Goal: Task Accomplishment & Management: Use online tool/utility

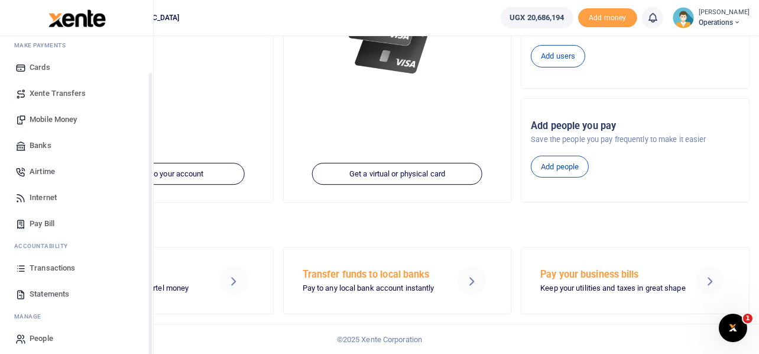
scroll to position [68, 0]
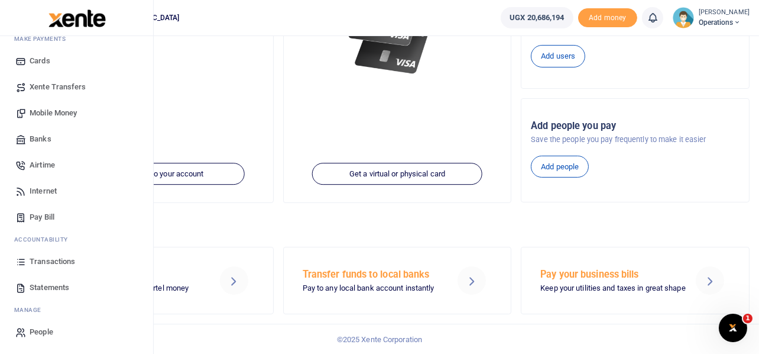
click at [50, 259] on span "Transactions" at bounding box center [53, 261] width 46 height 12
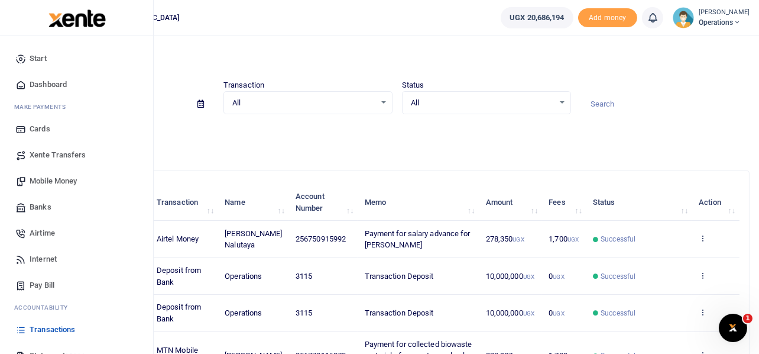
click at [41, 180] on span "Mobile Money" at bounding box center [53, 181] width 47 height 12
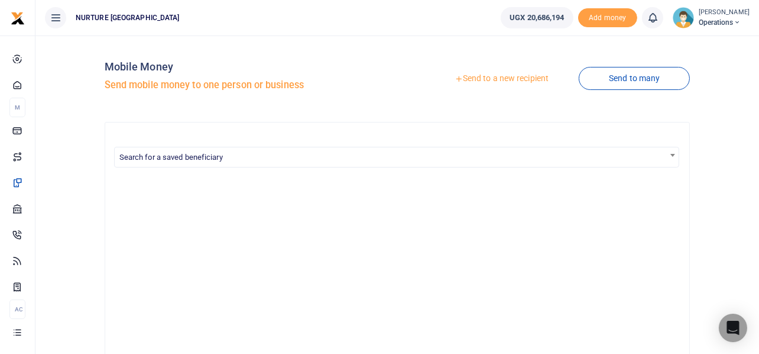
click at [510, 77] on link "Send to a new recipient" at bounding box center [502, 78] width 154 height 21
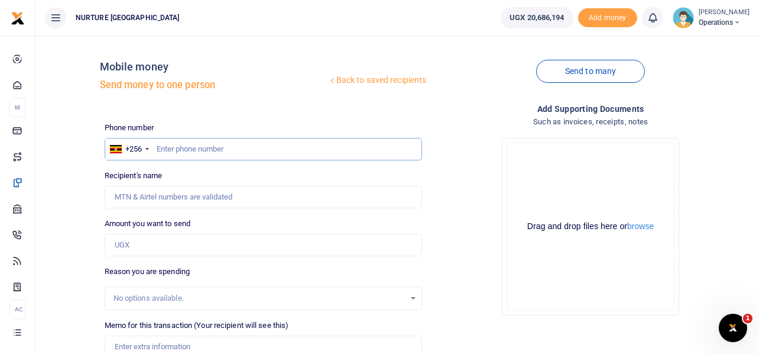
click at [232, 148] on input "text" at bounding box center [264, 149] width 318 height 22
type input "703410624"
type input "Abaasi Mubiru"
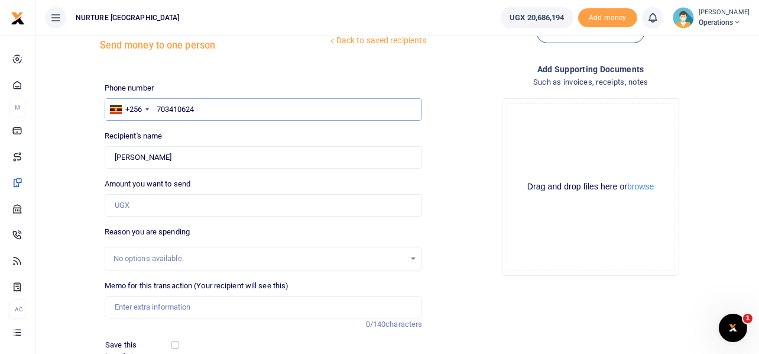
scroll to position [59, 0]
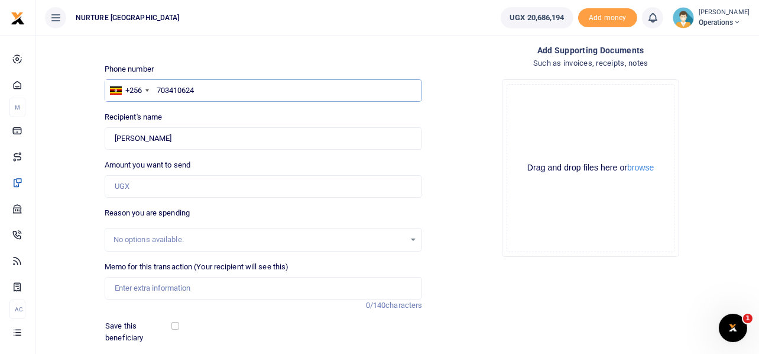
type input "703410624"
click at [170, 186] on input "Amount you want to send" at bounding box center [264, 186] width 318 height 22
type input "1"
type input "0"
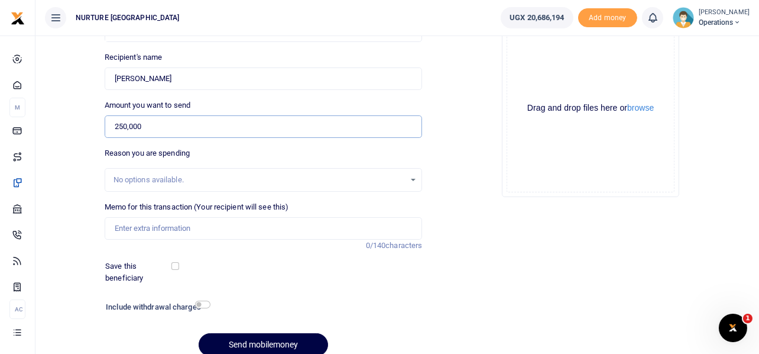
scroll to position [170, 0]
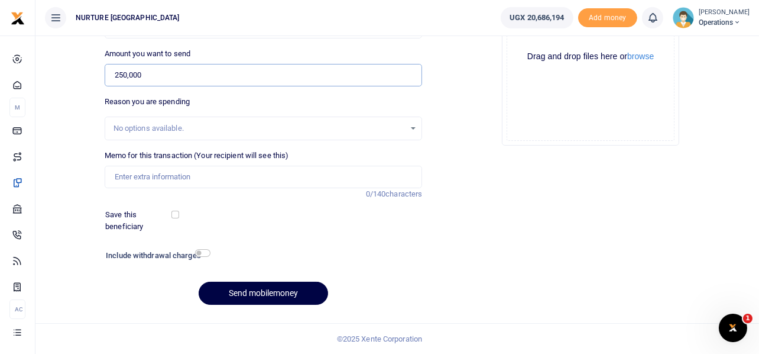
type input "250,000"
click at [170, 175] on input "Memo for this transaction (Your recipient will see this)" at bounding box center [264, 177] width 318 height 22
click at [176, 176] on input "Servicing and reapir of the clinic trycycle" at bounding box center [264, 177] width 318 height 22
click at [229, 179] on input "Servicing and repair of the clinic trycycle" at bounding box center [264, 177] width 318 height 22
click at [280, 172] on input "Servicing and repair of the clinic tricycle" at bounding box center [264, 177] width 318 height 22
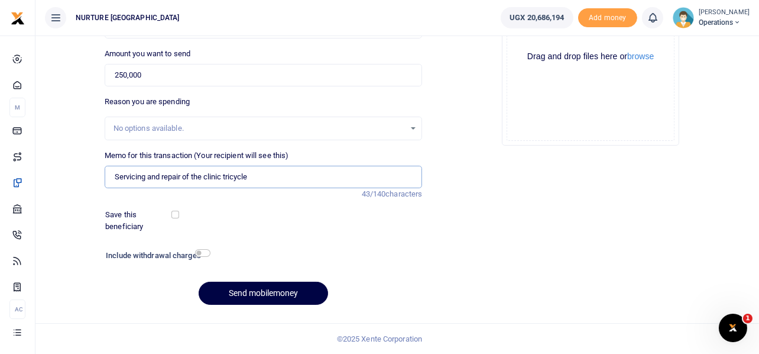
click at [284, 178] on input "Servicing and repair of the clinic tricycle" at bounding box center [264, 177] width 318 height 22
click at [276, 179] on input "Servicing and repair of the clinic tricycle" at bounding box center [264, 177] width 318 height 22
type input "Servicing and repair of the clinic tricycle"
click at [206, 252] on input "checkbox" at bounding box center [202, 253] width 15 height 8
checkbox input "true"
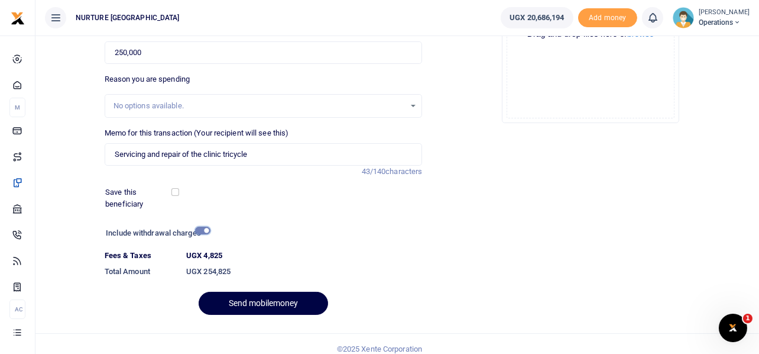
scroll to position [202, 0]
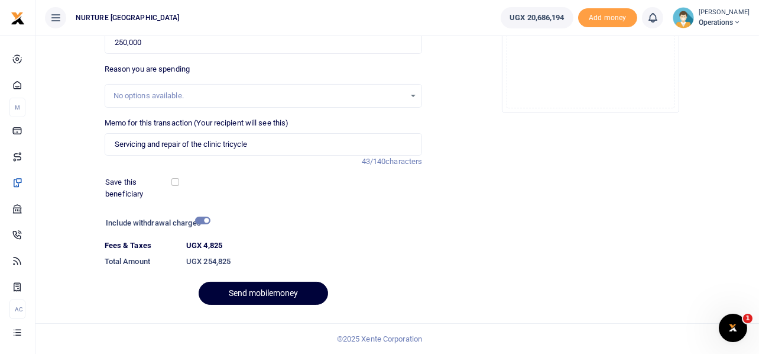
click at [279, 288] on button "Send mobilemoney" at bounding box center [264, 292] width 130 height 23
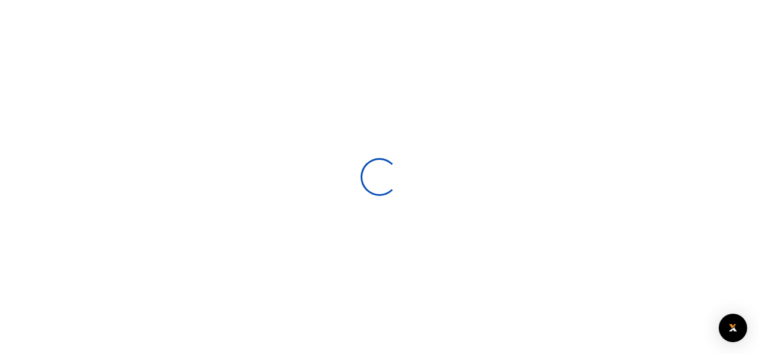
select select
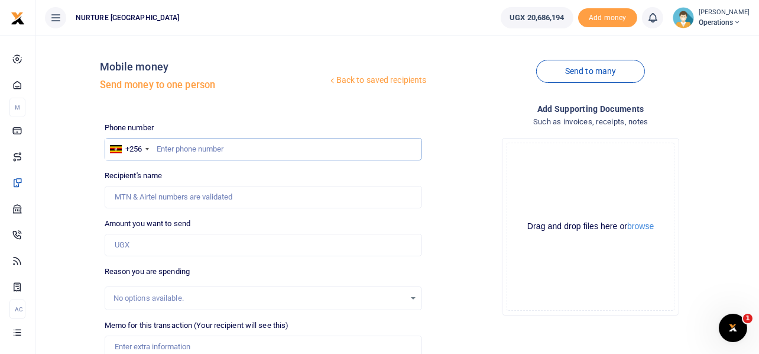
click at [241, 144] on input "text" at bounding box center [264, 149] width 318 height 22
type input "743827949"
click at [205, 248] on input "Amount you want to send" at bounding box center [264, 245] width 318 height 22
type input "Sowedi Kaweesa"
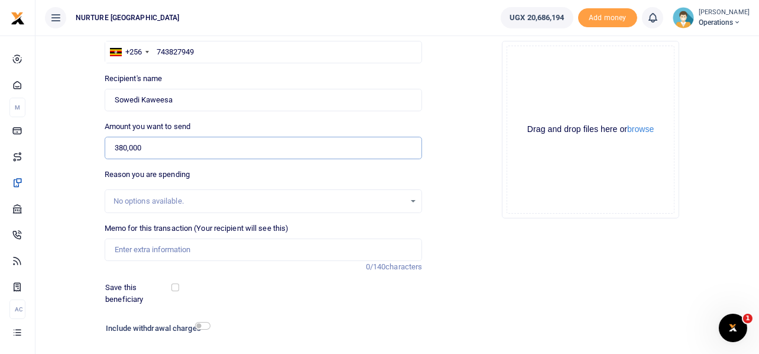
scroll to position [118, 0]
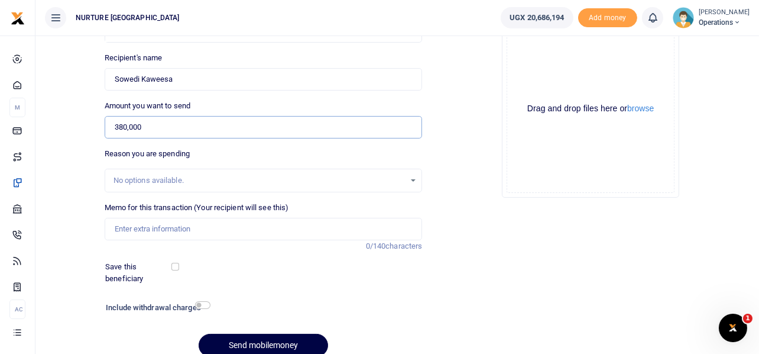
type input "380,000"
click at [158, 222] on input "Memo for this transaction (Your recipient will see this)" at bounding box center [264, 229] width 318 height 22
click at [272, 226] on input "Payment for emptying masitowa and Nabweru septic tanks" at bounding box center [264, 229] width 318 height 22
click at [365, 225] on input "Payment for emptying masitowa and Kawempe septic tanks" at bounding box center [264, 229] width 318 height 22
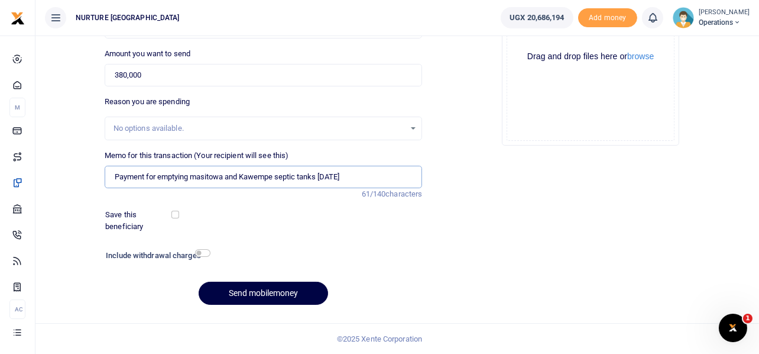
type input "Payment for emptying masitowa and Kawempe septic tanks [DATE]"
click at [201, 251] on input "checkbox" at bounding box center [202, 253] width 15 height 8
checkbox input "true"
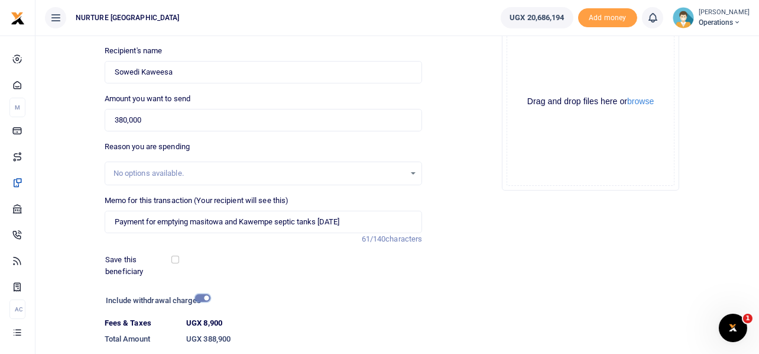
scroll to position [202, 0]
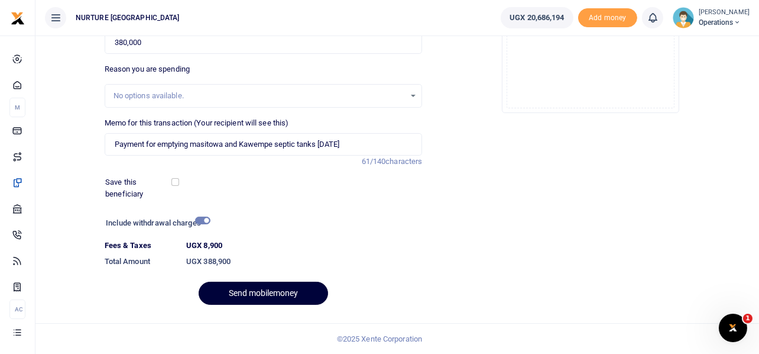
click at [283, 297] on button "Send mobilemoney" at bounding box center [264, 292] width 130 height 23
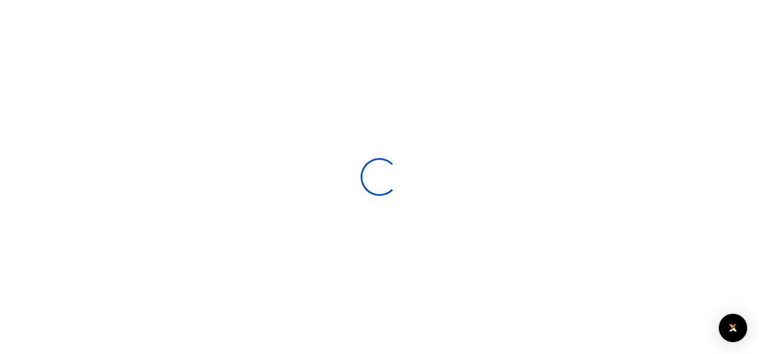
select select
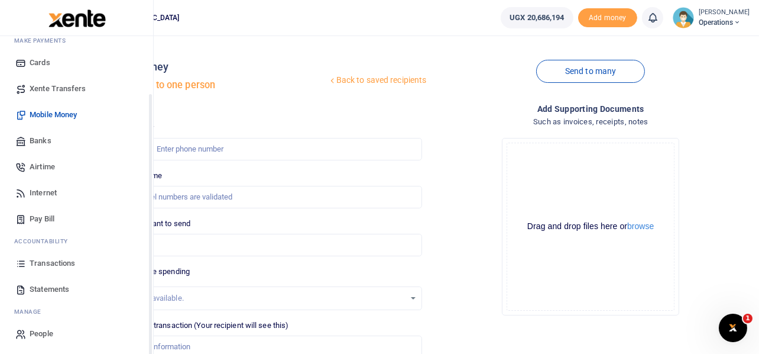
scroll to position [68, 0]
click at [54, 259] on span "Transactions" at bounding box center [53, 261] width 46 height 12
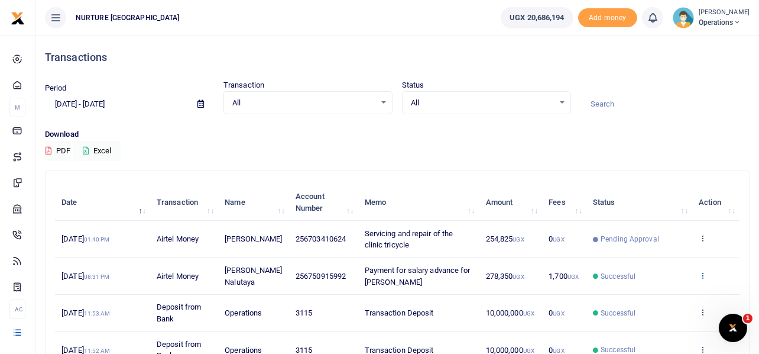
click at [701, 277] on icon at bounding box center [703, 275] width 8 height 8
click at [716, 114] on input at bounding box center [665, 104] width 169 height 20
click at [385, 103] on div "All Select an option..." at bounding box center [308, 102] width 168 height 13
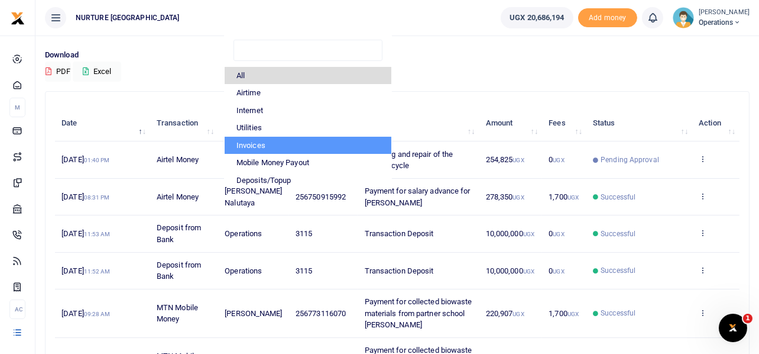
scroll to position [59, 0]
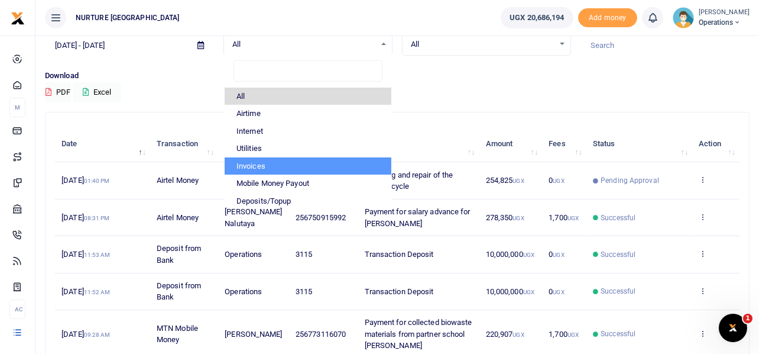
click at [277, 163] on li "Invoices" at bounding box center [308, 166] width 167 height 18
select select "INVOICE"
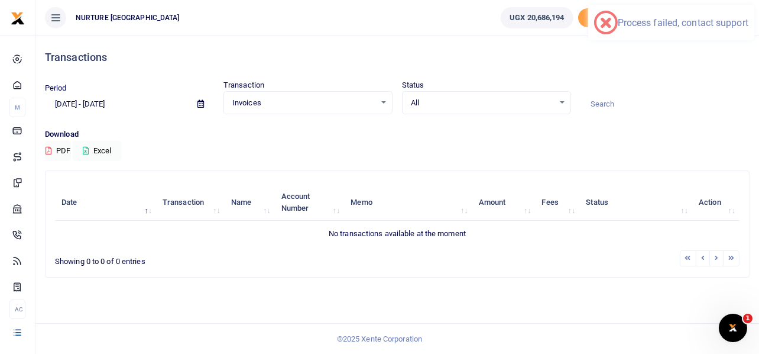
scroll to position [0, 0]
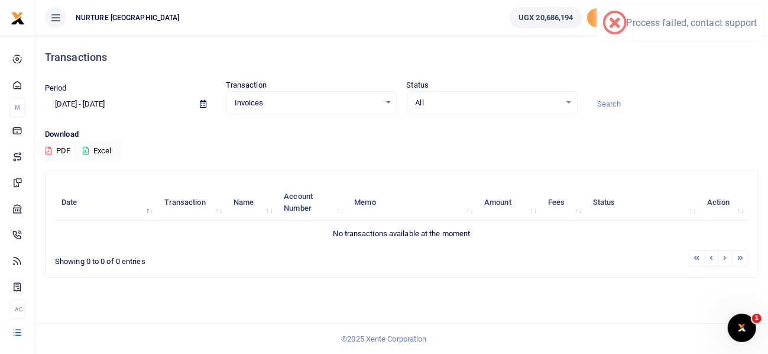
click at [386, 102] on div "Invoices Select an option..." at bounding box center [311, 102] width 170 height 13
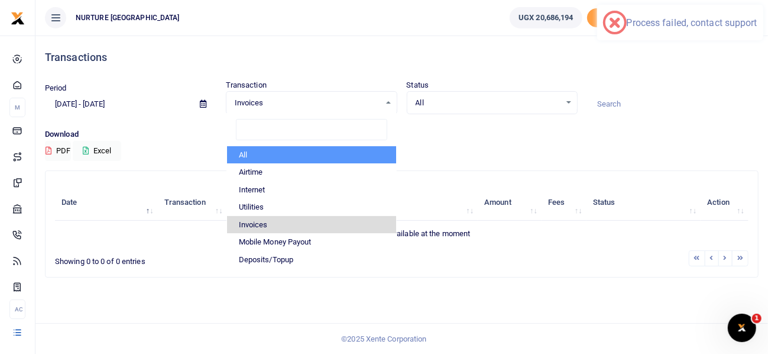
click at [301, 147] on li "All" at bounding box center [311, 155] width 169 height 18
select select
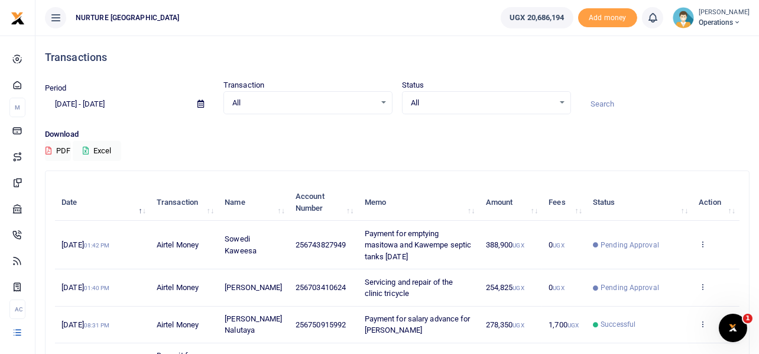
click at [564, 100] on div "All Select an option..." at bounding box center [487, 102] width 168 height 13
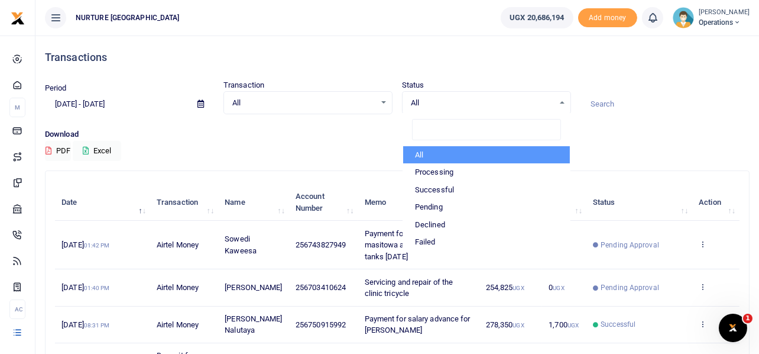
click at [652, 90] on div at bounding box center [665, 98] width 179 height 32
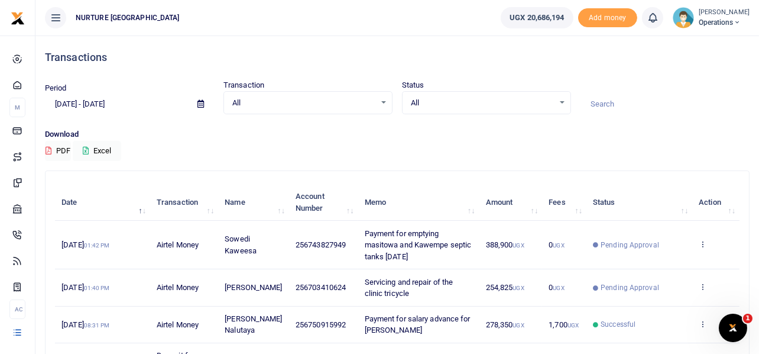
click at [182, 78] on div "Transactions" at bounding box center [397, 57] width 705 height 44
click at [192, 144] on div "Download PDF Excel" at bounding box center [397, 144] width 705 height 33
drag, startPoint x: 646, startPoint y: 101, endPoint x: 419, endPoint y: 101, distance: 227.1
click at [634, 101] on input at bounding box center [665, 104] width 169 height 20
click at [198, 103] on icon at bounding box center [201, 104] width 7 height 8
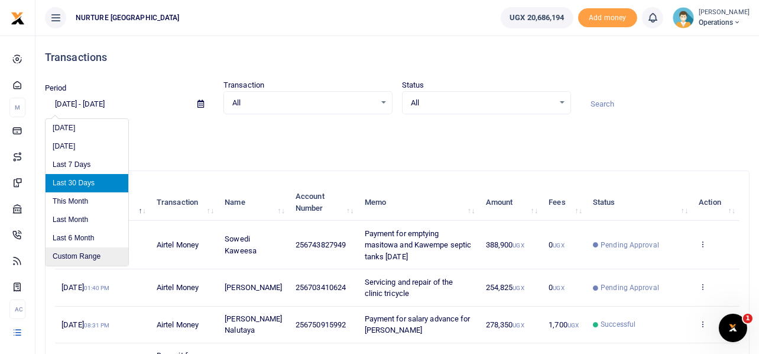
click at [77, 254] on li "Custom Range" at bounding box center [87, 256] width 83 height 18
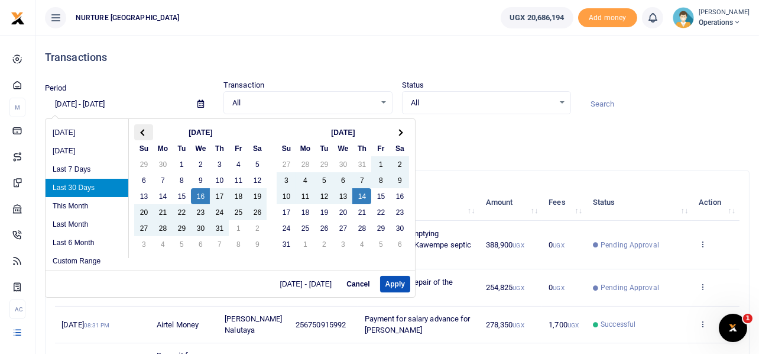
click at [144, 132] on span at bounding box center [144, 132] width 7 height 7
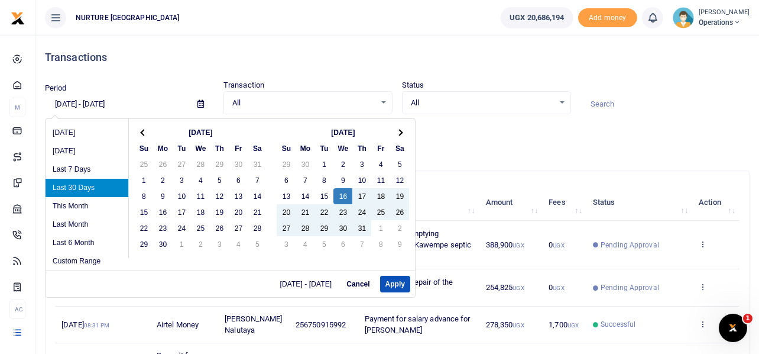
click at [144, 132] on span at bounding box center [144, 132] width 7 height 7
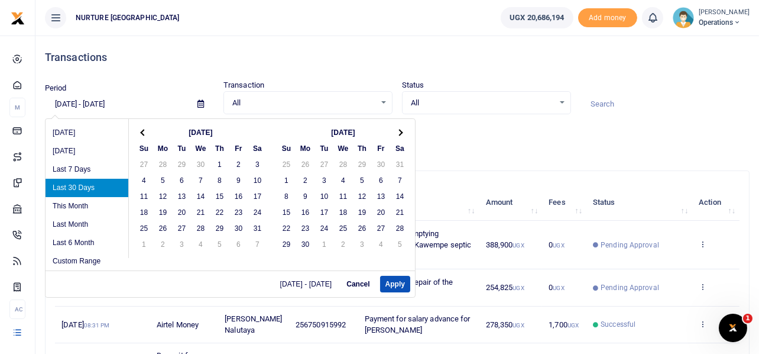
click at [144, 132] on span at bounding box center [144, 132] width 7 height 7
click at [402, 130] on span at bounding box center [400, 132] width 7 height 7
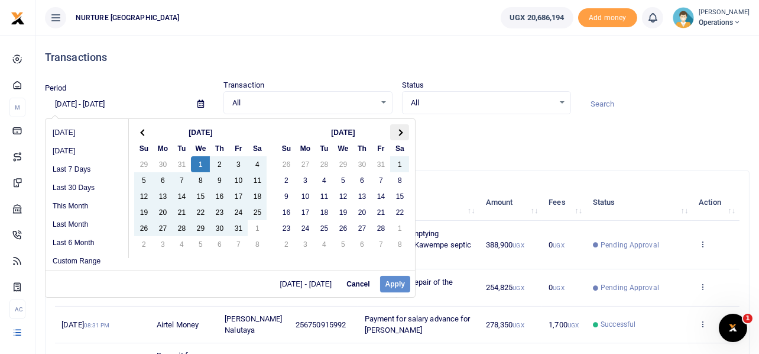
click at [399, 129] on span at bounding box center [400, 132] width 7 height 7
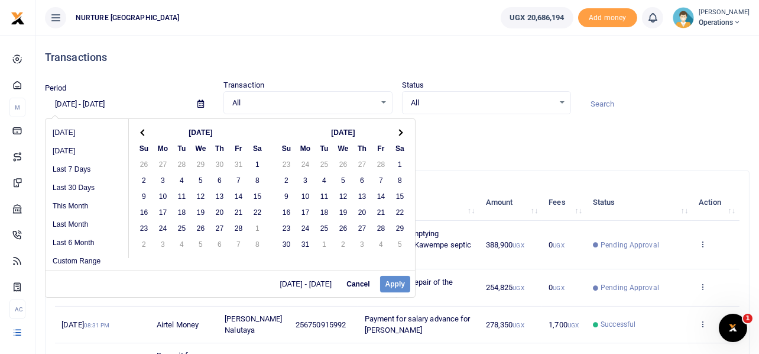
click at [399, 129] on span at bounding box center [400, 132] width 7 height 7
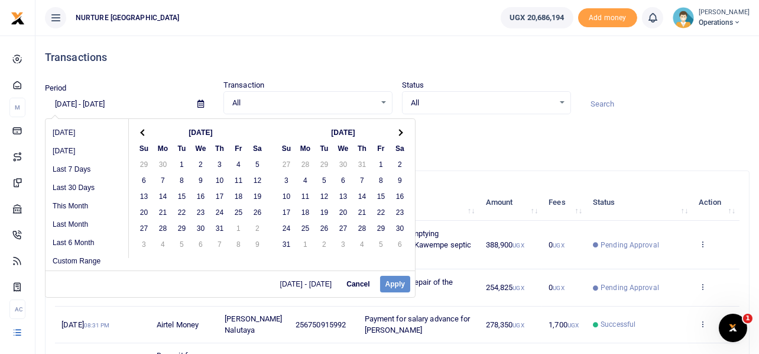
click at [399, 129] on span at bounding box center [400, 132] width 7 height 7
click at [142, 130] on span at bounding box center [144, 132] width 7 height 7
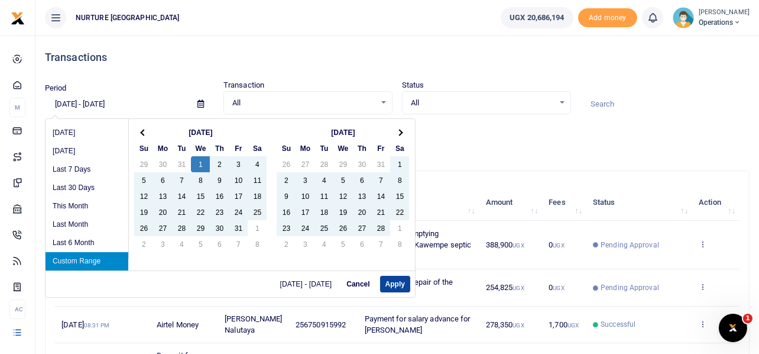
click at [400, 281] on button "Apply" at bounding box center [395, 284] width 30 height 17
type input "01/01/2025 - 07/31/2025"
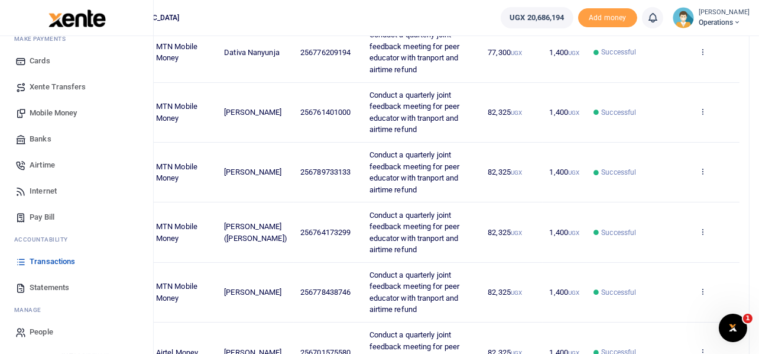
scroll to position [354, 0]
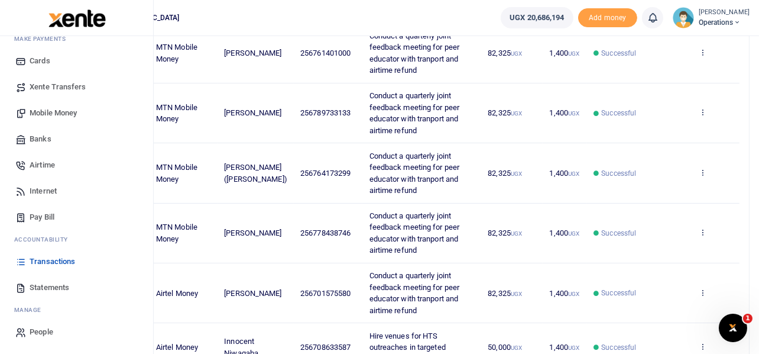
click at [51, 286] on span "Statements" at bounding box center [50, 287] width 40 height 12
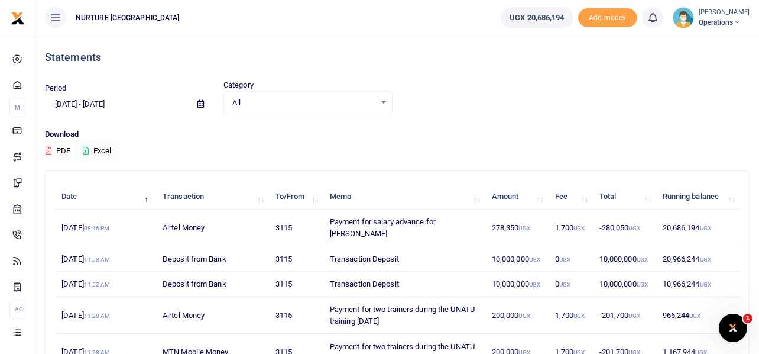
click at [383, 101] on div "All Select an option..." at bounding box center [308, 102] width 168 height 13
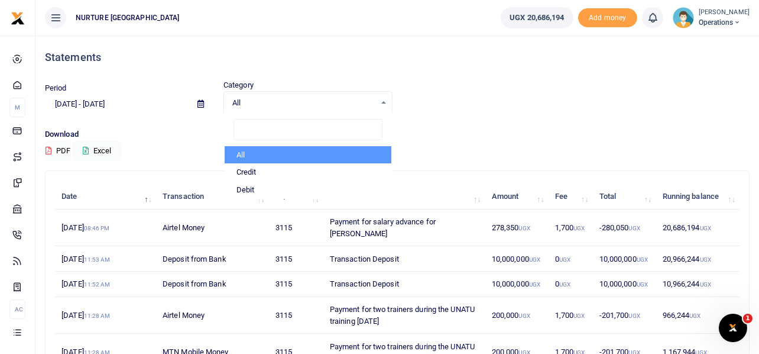
click at [383, 101] on div "All Select an option..." at bounding box center [308, 102] width 168 height 13
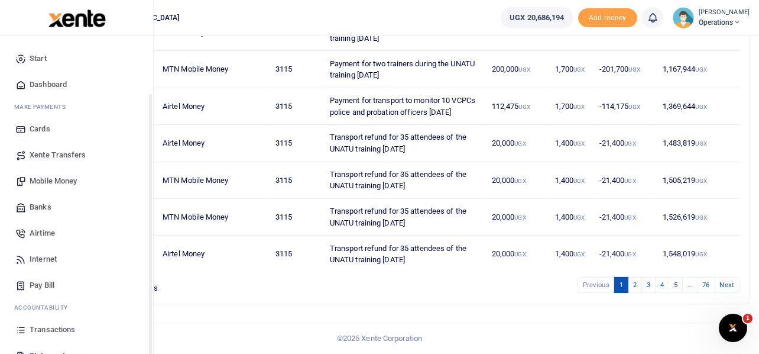
scroll to position [68, 0]
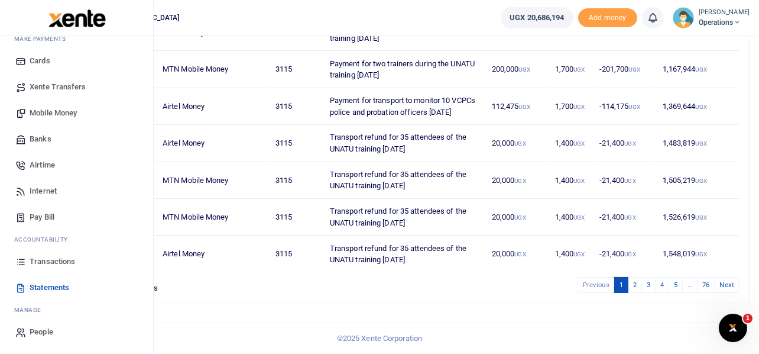
click at [48, 259] on span "Transactions" at bounding box center [53, 261] width 46 height 12
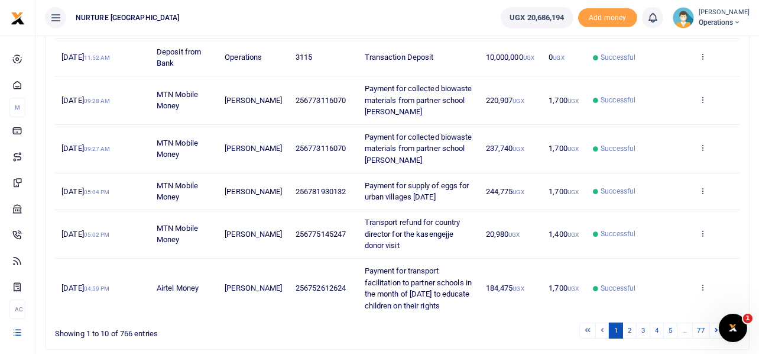
scroll to position [31, 0]
